Goal: Task Accomplishment & Management: Manage account settings

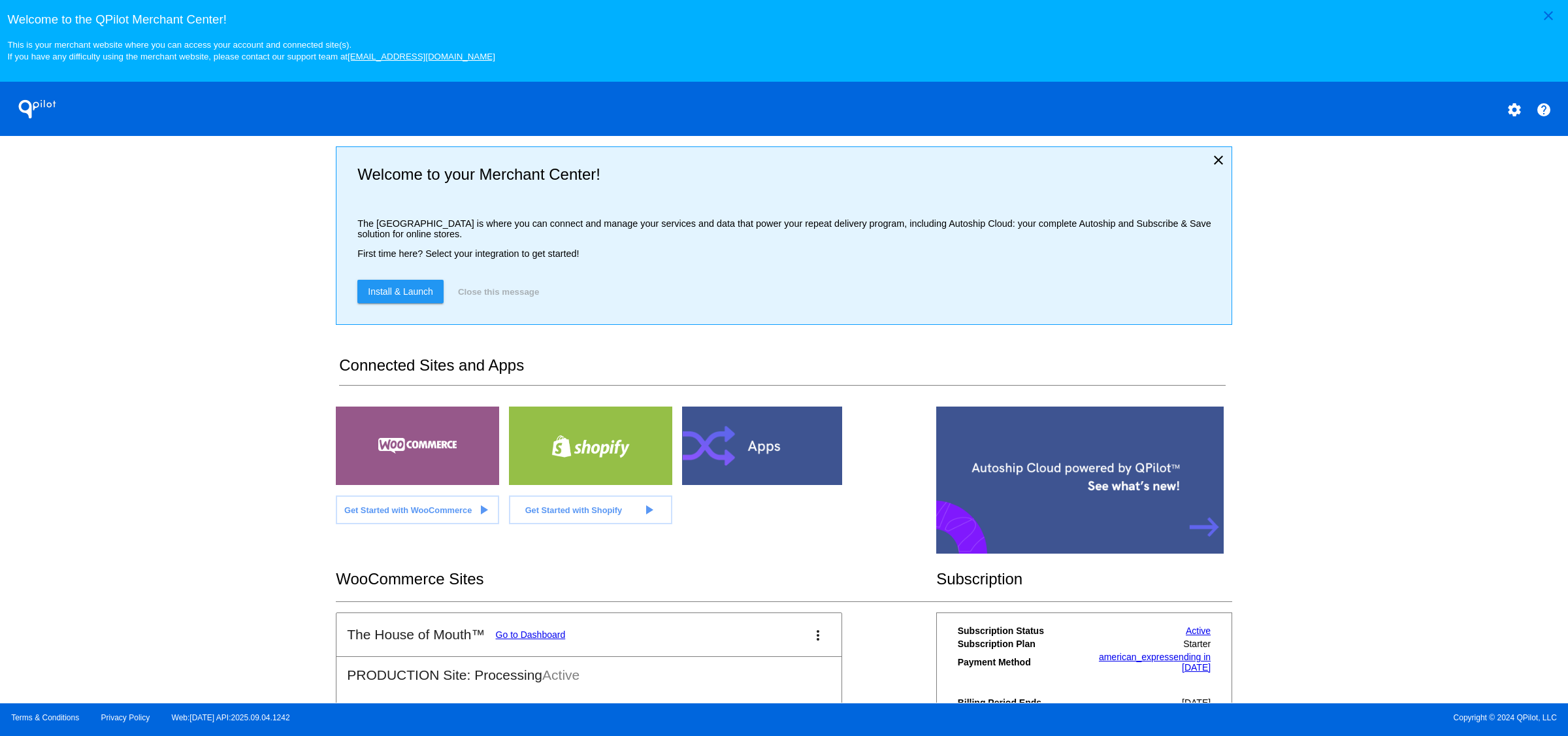
scroll to position [146, 0]
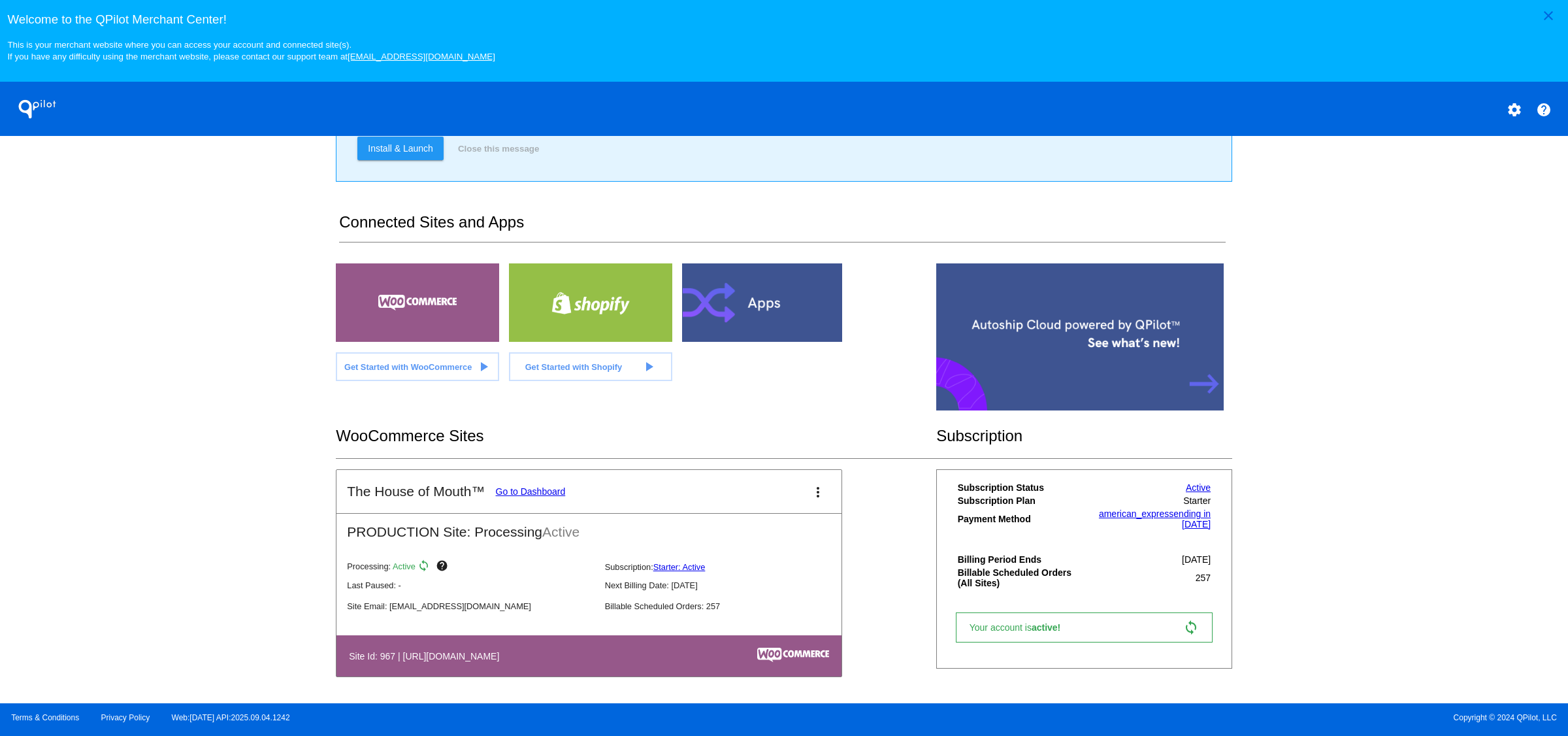
click at [817, 495] on button "more_vert" at bounding box center [818, 491] width 26 height 26
click at [772, 498] on span "dashboard" at bounding box center [764, 501] width 50 height 11
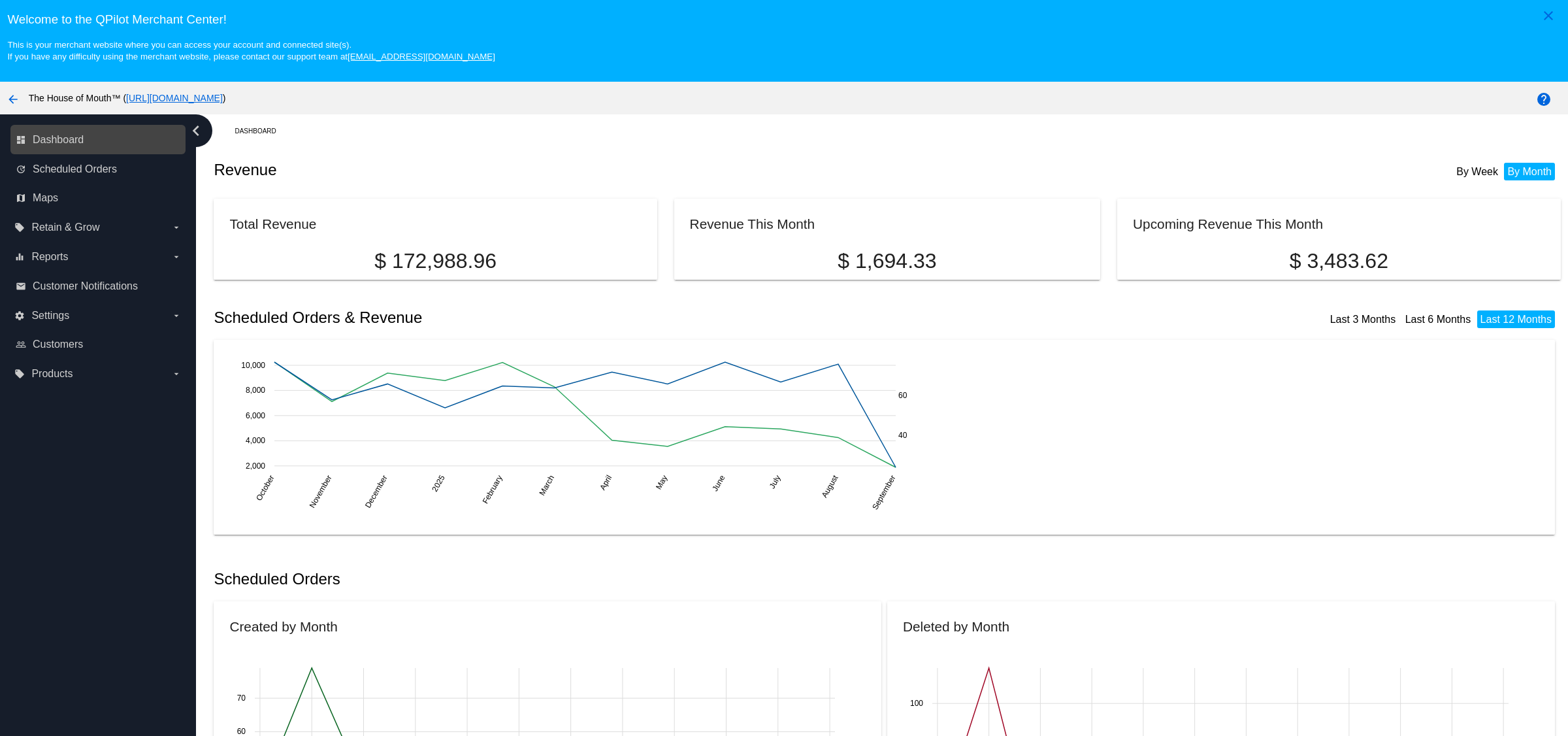
click at [86, 142] on link "dashboard Dashboard" at bounding box center [98, 140] width 166 height 21
click at [15, 101] on mat-icon "arrow_back" at bounding box center [13, 99] width 15 height 15
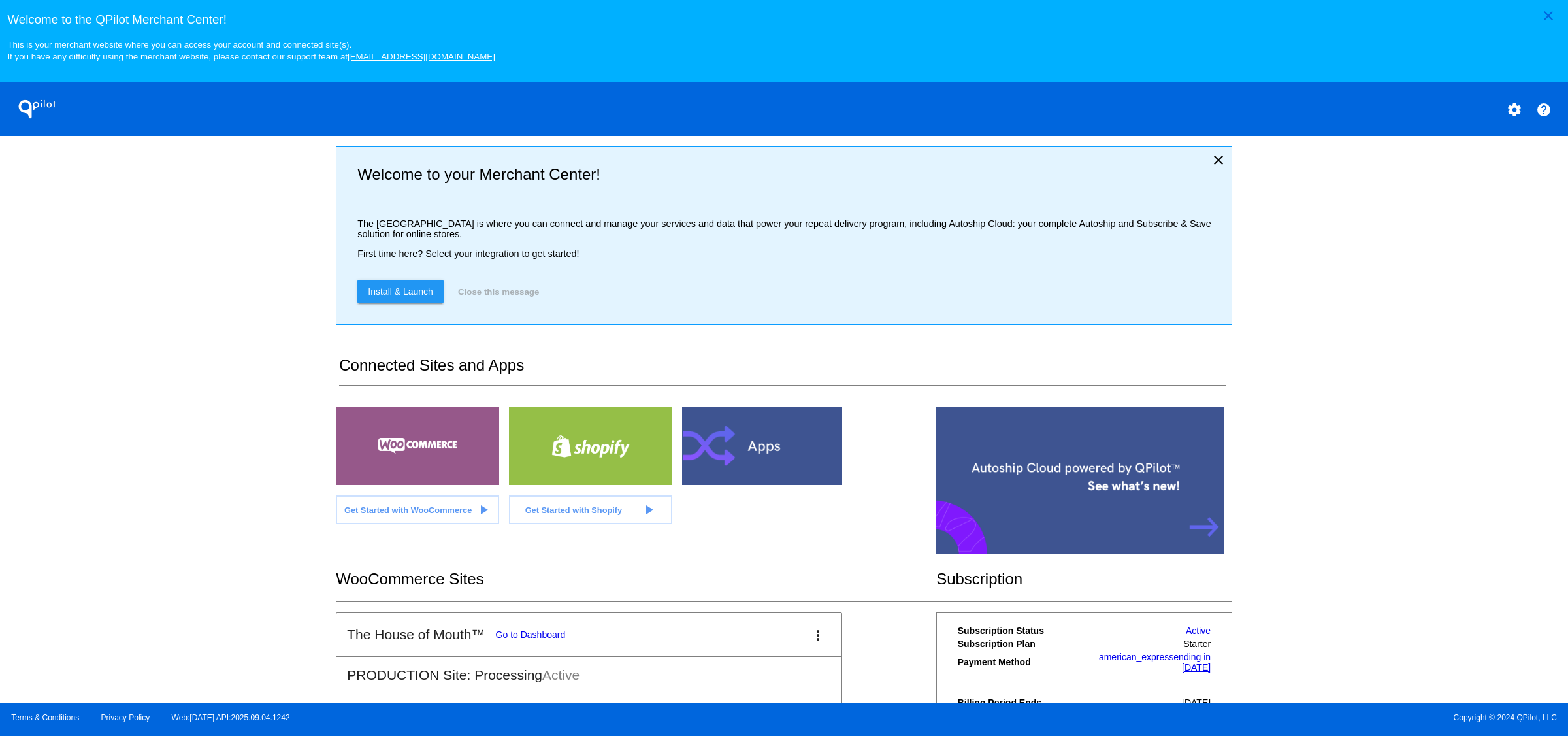
click at [1507, 105] on button "settings" at bounding box center [1514, 109] width 26 height 26
click at [1490, 121] on span "My Account" at bounding box center [1469, 119] width 54 height 11
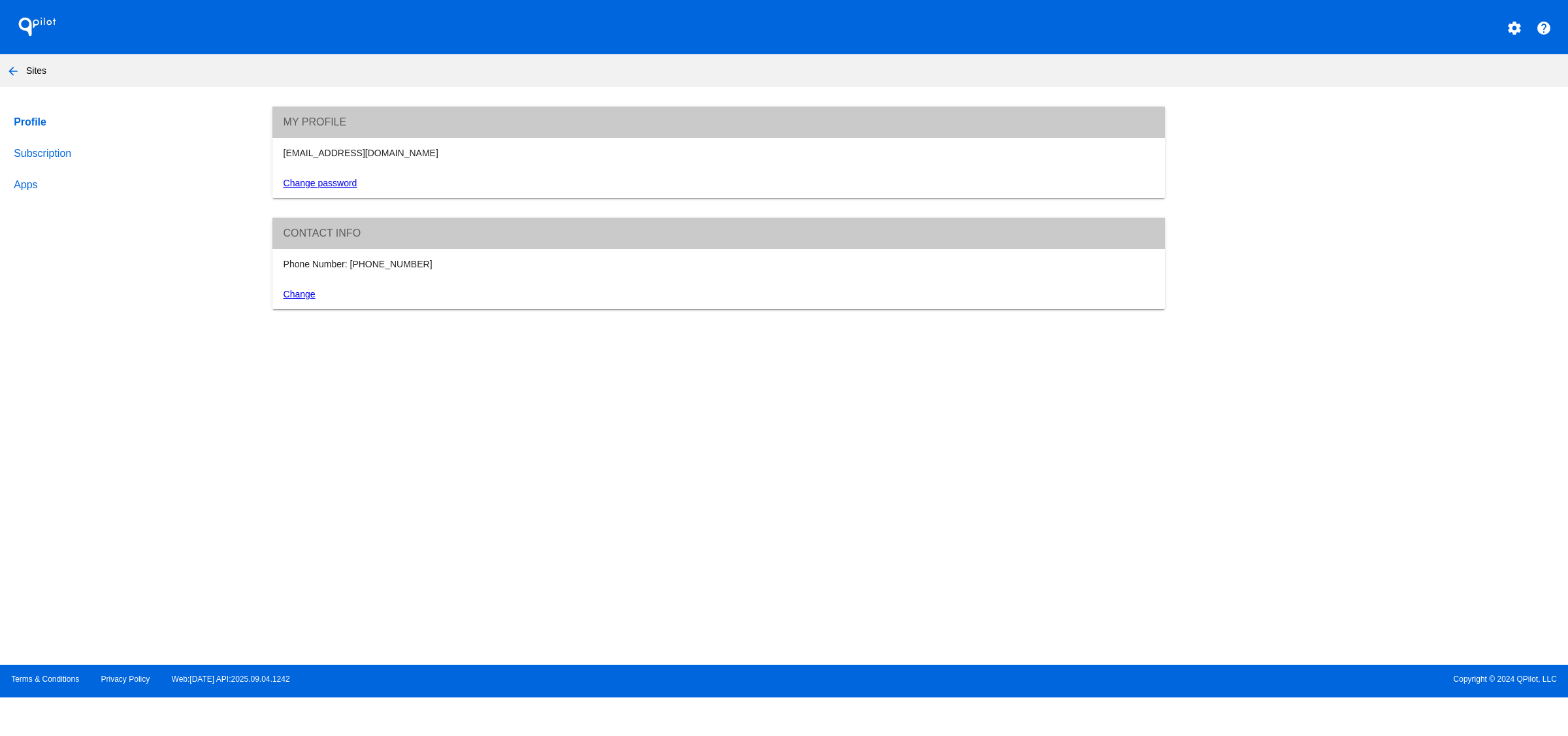
click at [68, 150] on link "Subscription" at bounding box center [131, 153] width 239 height 32
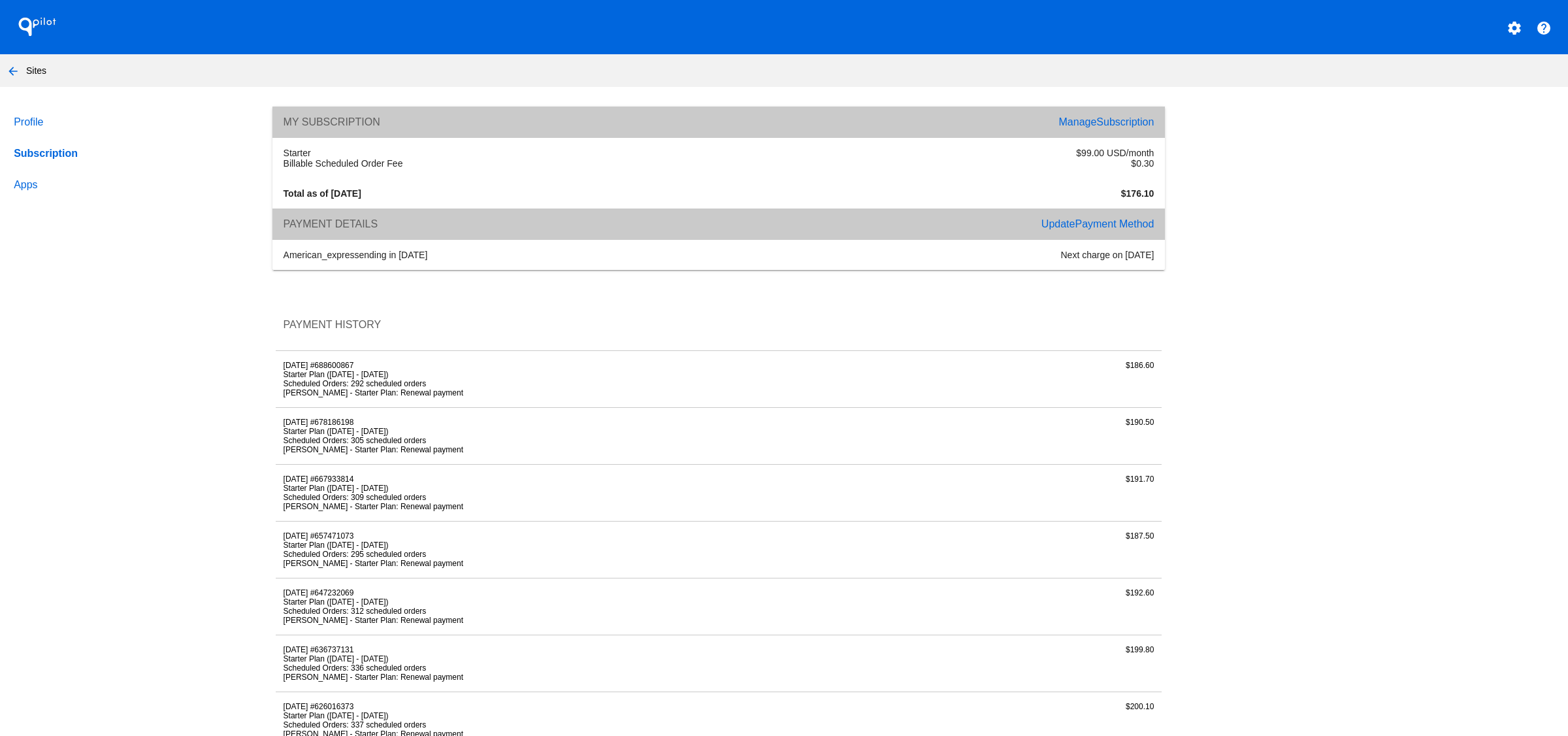
click at [1096, 118] on span "Subscription" at bounding box center [1125, 121] width 58 height 11
